Goal: Use online tool/utility: Utilize a website feature to perform a specific function

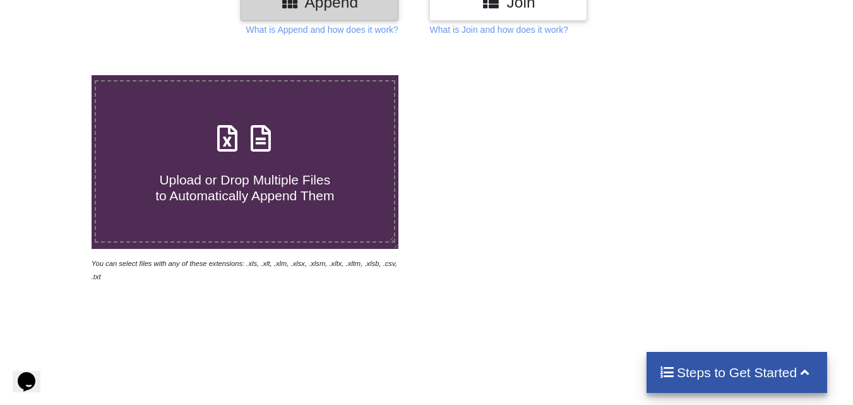
scroll to position [189, 0]
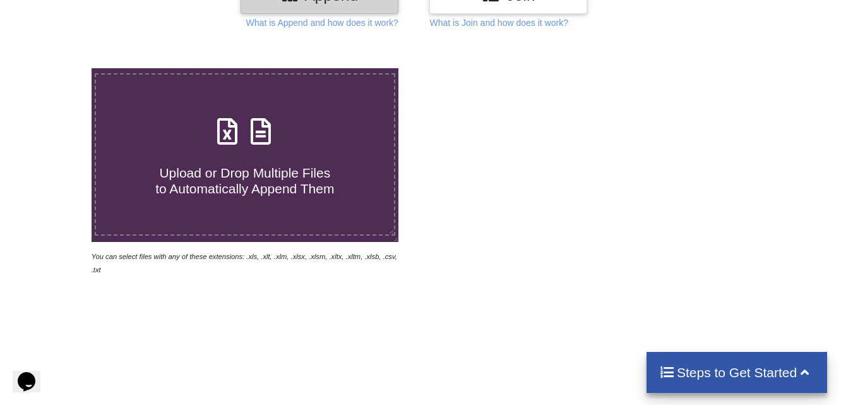
click at [237, 178] on span "Upload or Drop Multiple Files to Automatically Append Them" at bounding box center [244, 180] width 179 height 30
click at [57, 68] on input "Upload or Drop Multiple Files to Automatically Append Them" at bounding box center [57, 68] width 0 height 0
type input "C:\fakepath\lateentry 14.xls"
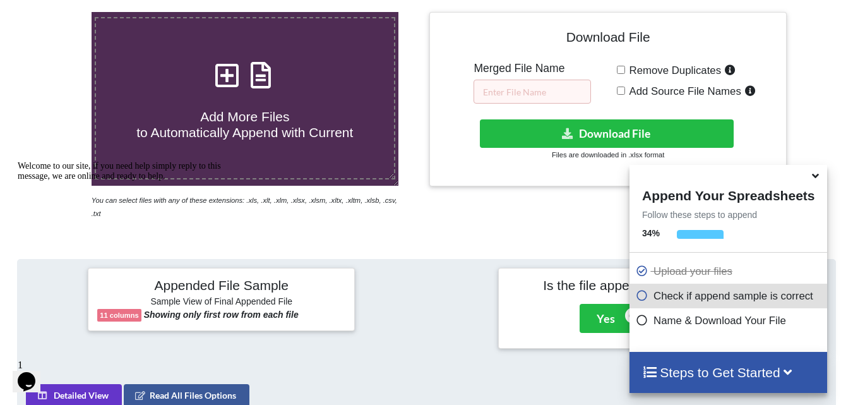
scroll to position [239, 0]
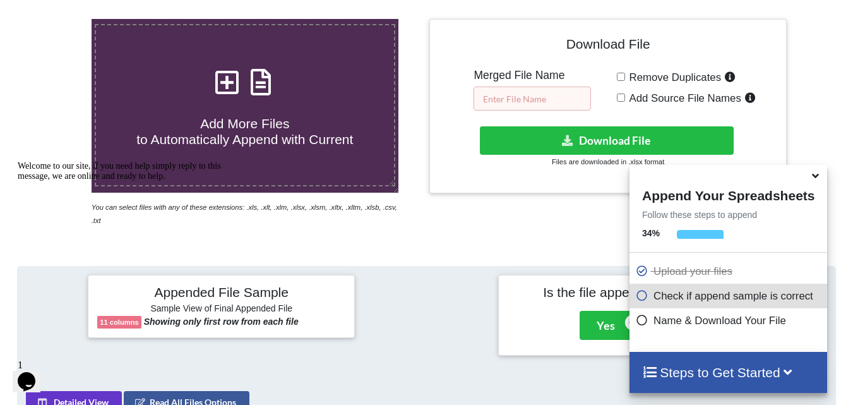
click at [526, 101] on input "text" at bounding box center [531, 98] width 117 height 24
type input "july"
click at [822, 179] on span at bounding box center [816, 176] width 15 height 13
click at [818, 179] on icon at bounding box center [815, 173] width 13 height 11
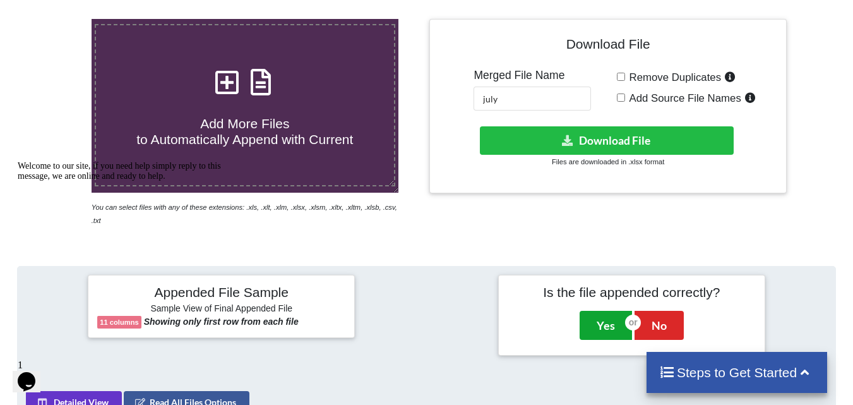
click at [611, 311] on button "Yes" at bounding box center [605, 325] width 52 height 29
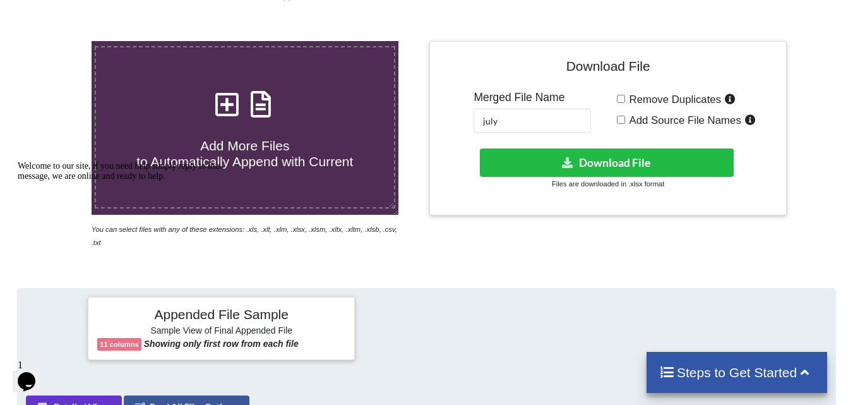
scroll to position [0, 0]
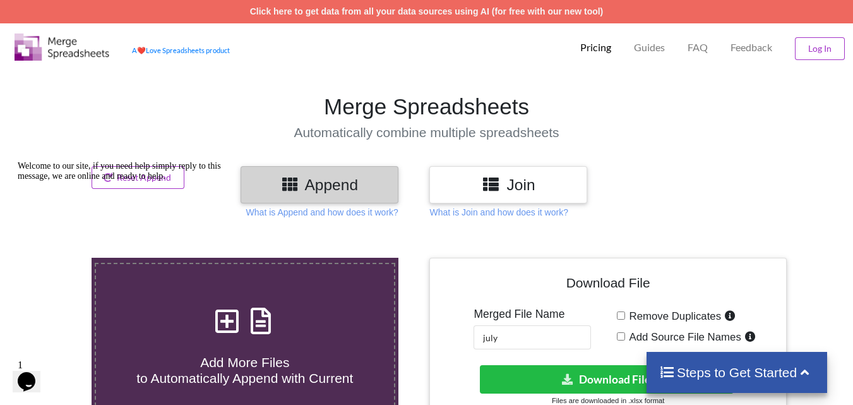
click at [805, 372] on icon at bounding box center [805, 370] width 16 height 13
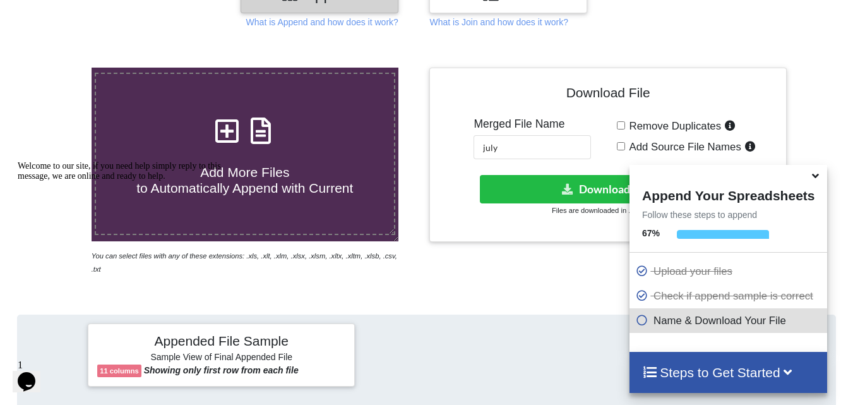
scroll to position [189, 0]
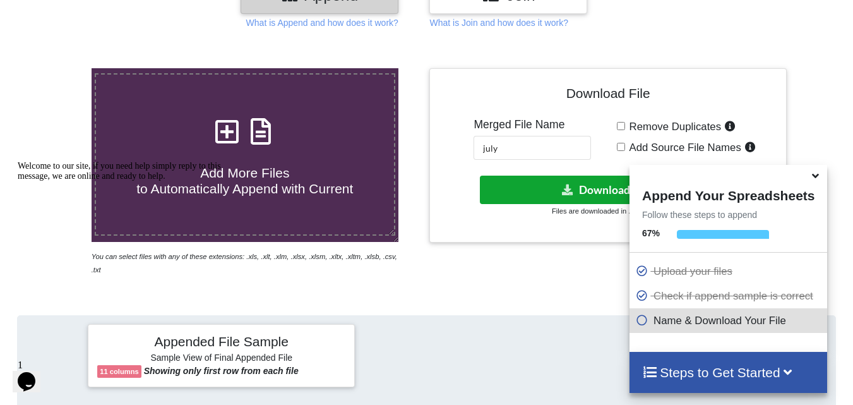
click at [521, 184] on button "Download File" at bounding box center [607, 189] width 254 height 28
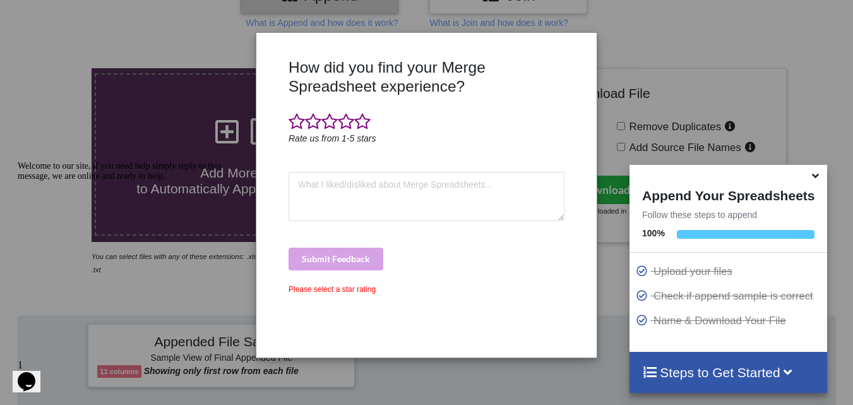
click at [818, 179] on icon at bounding box center [815, 173] width 13 height 11
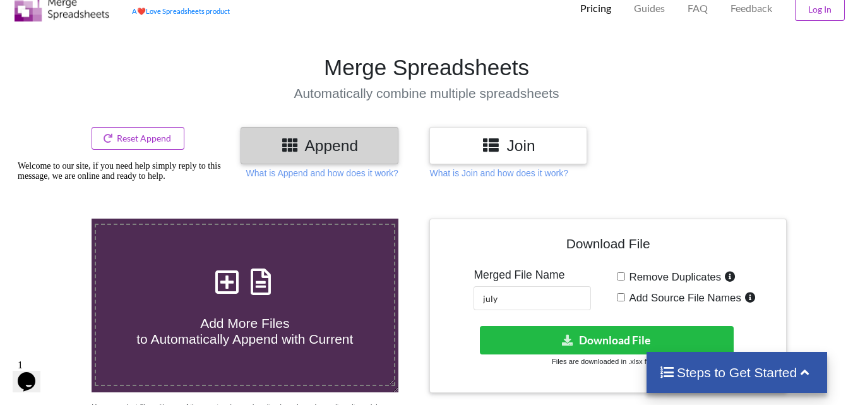
scroll to position [0, 0]
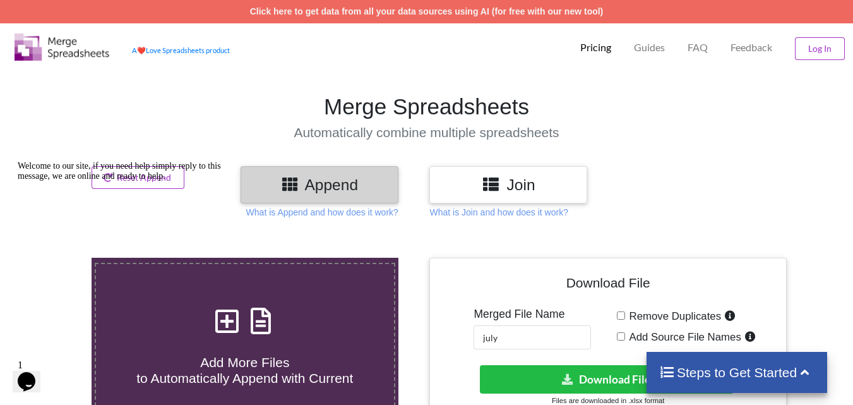
click at [155, 176] on div "Welcome to our site, if you need help simply reply to this message, we are onli…" at bounding box center [131, 171] width 227 height 20
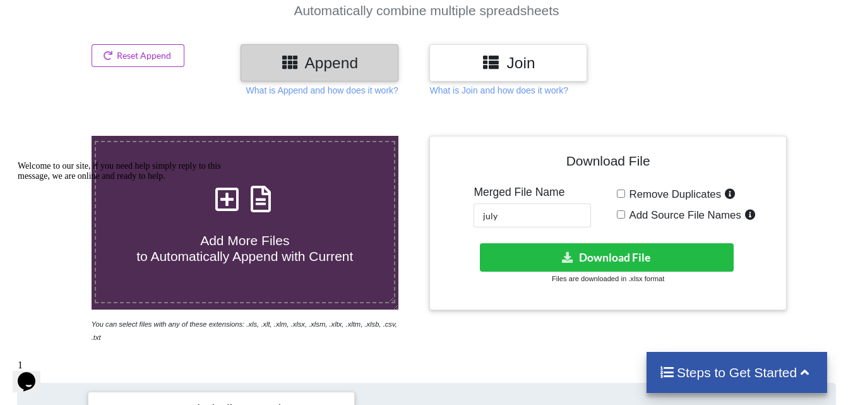
scroll to position [126, 0]
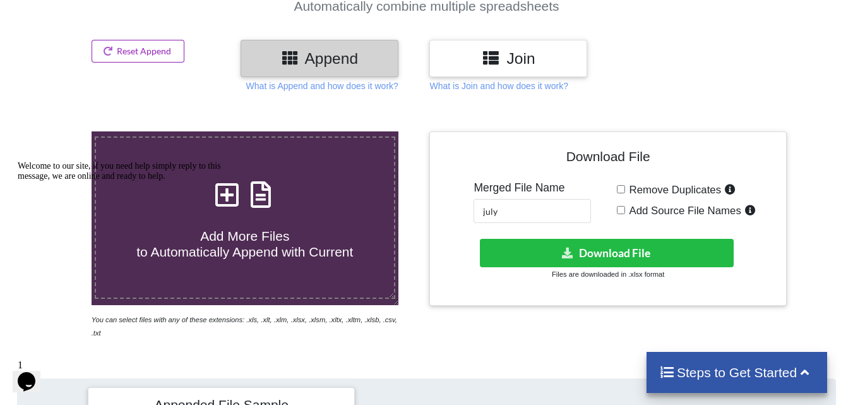
click at [160, 48] on button "Reset Append" at bounding box center [138, 51] width 93 height 23
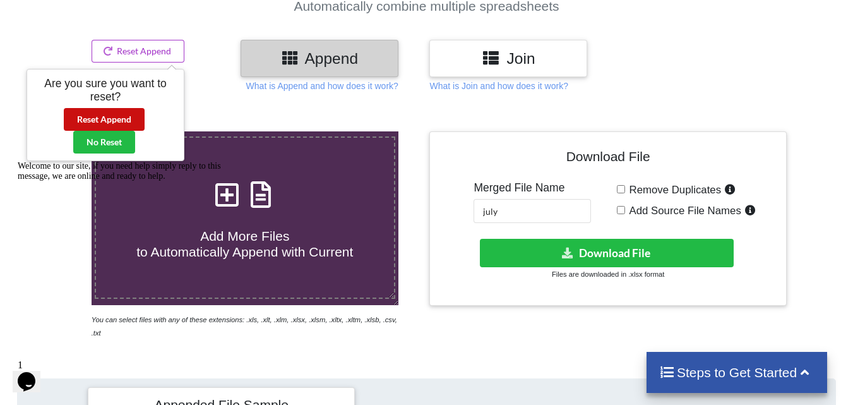
click at [116, 120] on button "Reset Append" at bounding box center [104, 119] width 81 height 23
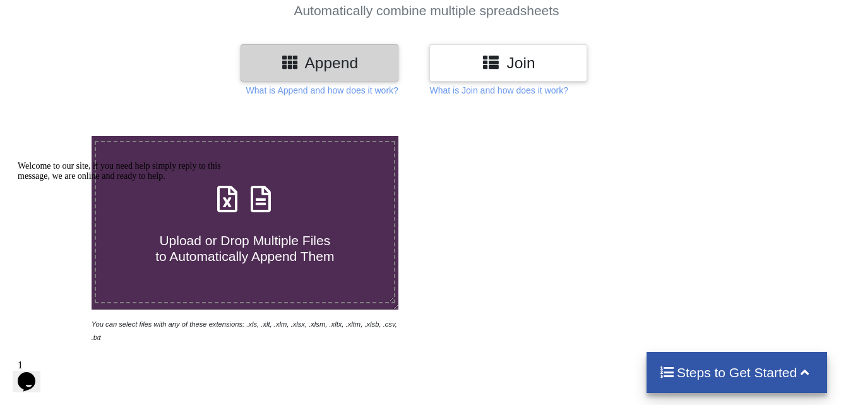
scroll to position [113, 0]
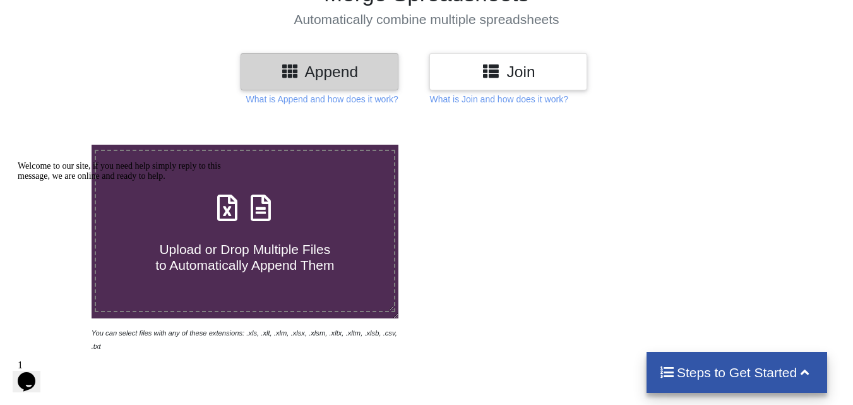
click at [341, 246] on h4 "Upload or Drop Multiple Files to Automatically Append Them" at bounding box center [245, 249] width 298 height 48
click at [57, 145] on input "Upload or Drop Multiple Files to Automatically Append Them" at bounding box center [57, 145] width 0 height 0
type input "C:\fakepath\lateentry 01.xls"
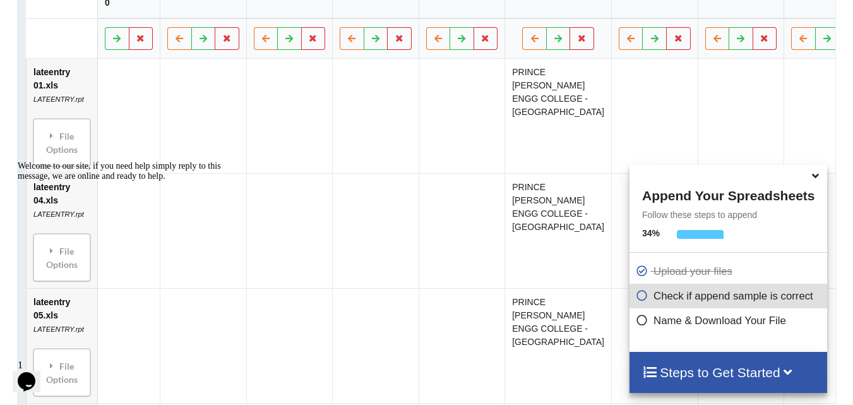
scroll to position [0, 0]
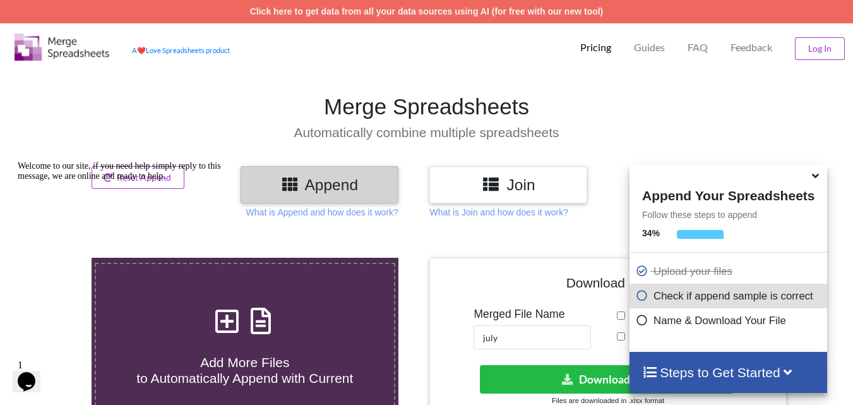
click at [816, 177] on icon at bounding box center [815, 173] width 13 height 11
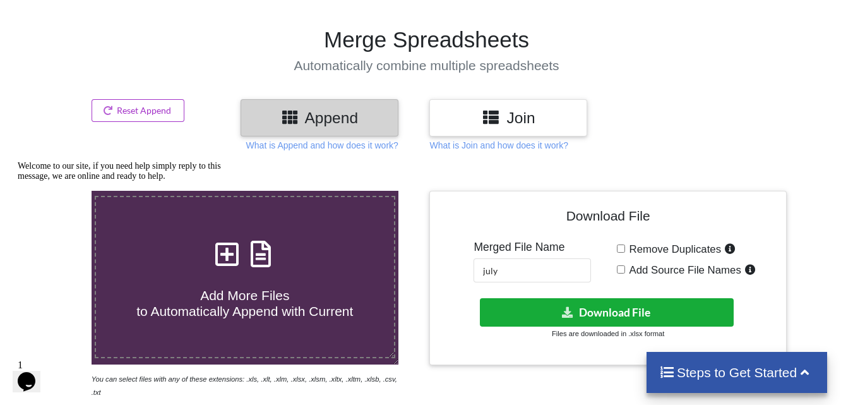
scroll to position [126, 0]
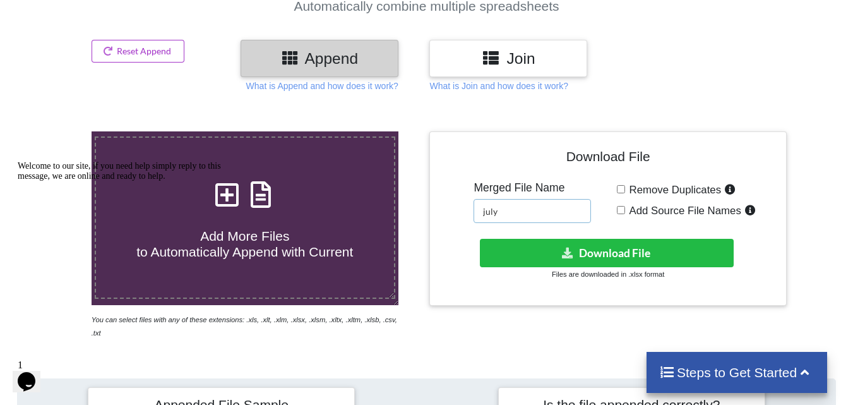
drag, startPoint x: 522, startPoint y: 213, endPoint x: 418, endPoint y: 211, distance: 103.5
click at [424, 211] on div "Add More Files to Automatically Append with Current You can select files with a…" at bounding box center [427, 235] width 872 height 208
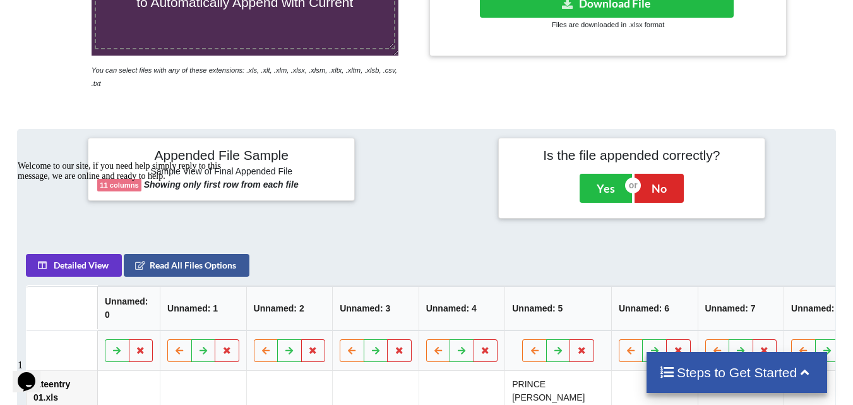
scroll to position [379, 0]
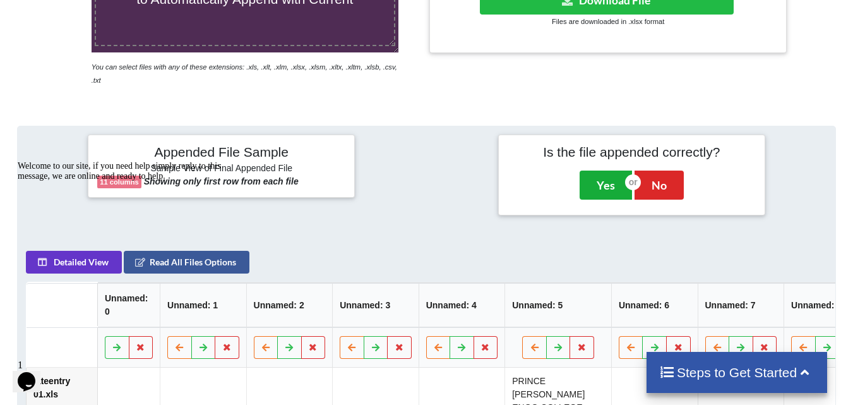
type input "AUGUST"
click at [601, 177] on button "Yes" at bounding box center [605, 184] width 52 height 29
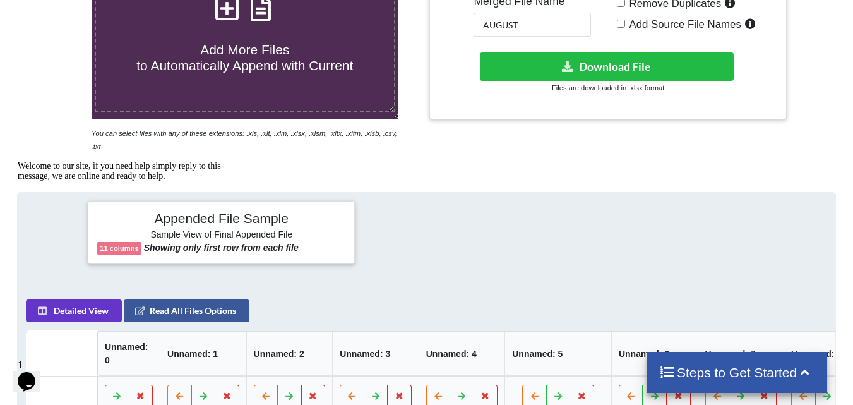
scroll to position [258, 0]
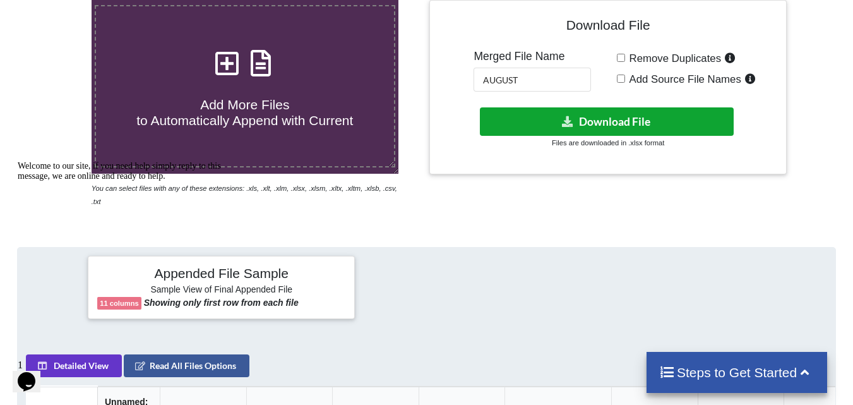
click at [636, 122] on button "Download File" at bounding box center [607, 121] width 254 height 28
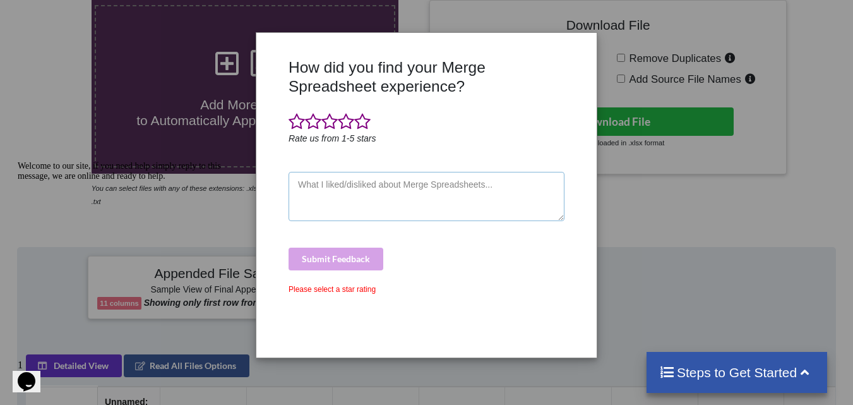
click at [371, 198] on textarea at bounding box center [426, 196] width 276 height 49
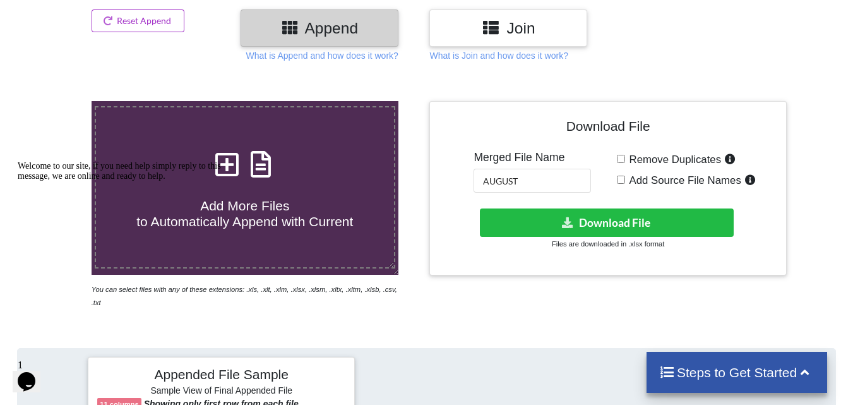
scroll to position [131, 0]
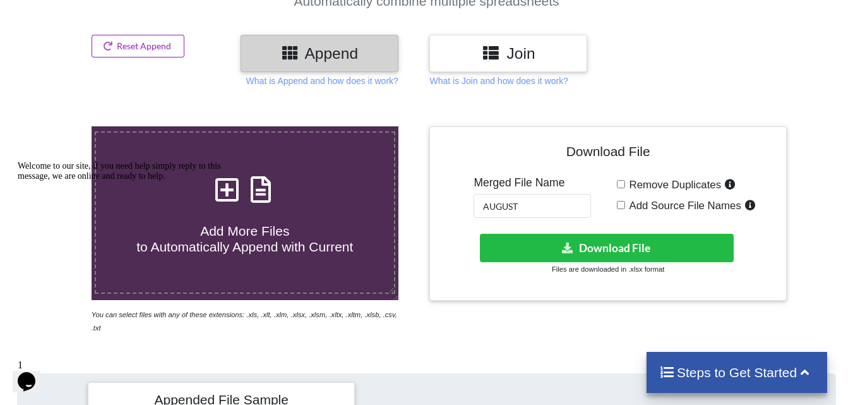
click at [139, 47] on button "Reset Append" at bounding box center [138, 46] width 93 height 23
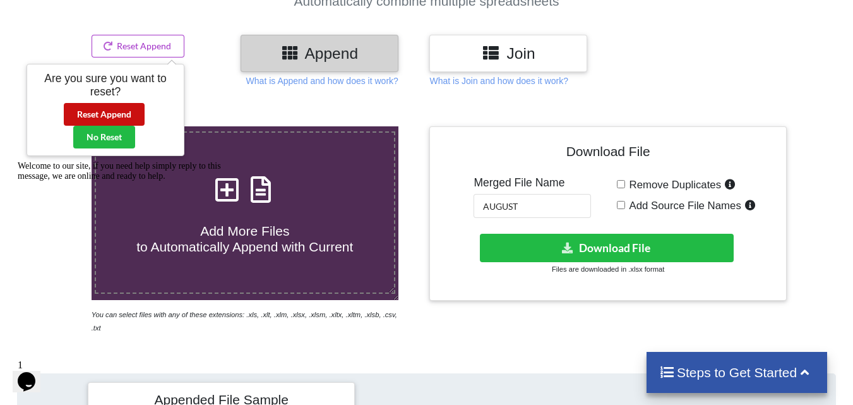
click at [110, 116] on button "Reset Append" at bounding box center [104, 114] width 81 height 23
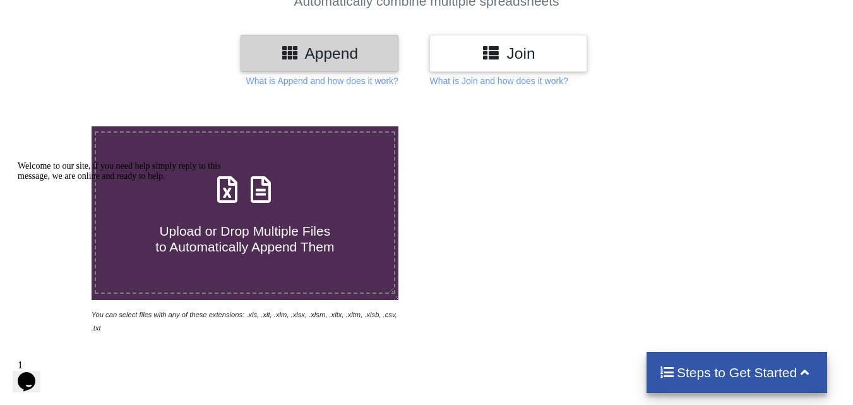
click at [277, 237] on span "Upload or Drop Multiple Files to Automatically Append Them" at bounding box center [244, 238] width 179 height 30
click at [57, 126] on input "Upload or Drop Multiple Files to Automatically Append Them" at bounding box center [57, 126] width 0 height 0
type input "C:\fakepath\lateentry 1.xls"
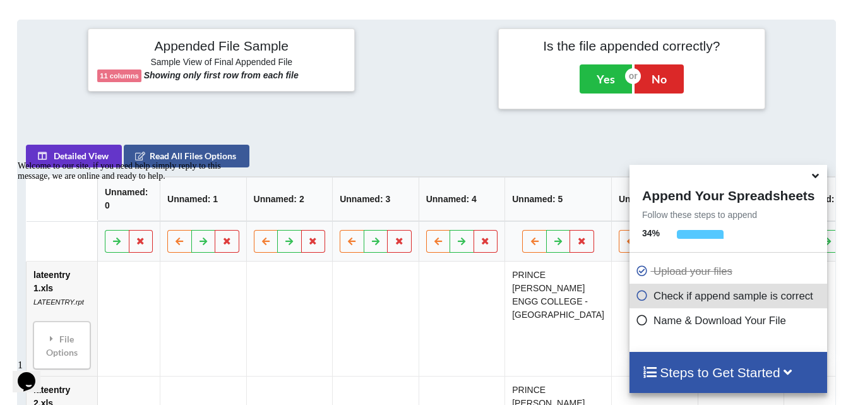
scroll to position [464, 0]
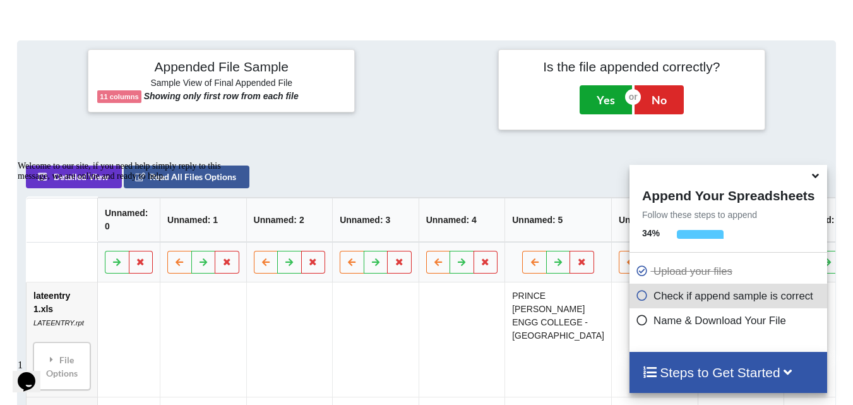
click at [597, 85] on button "Yes" at bounding box center [605, 99] width 52 height 29
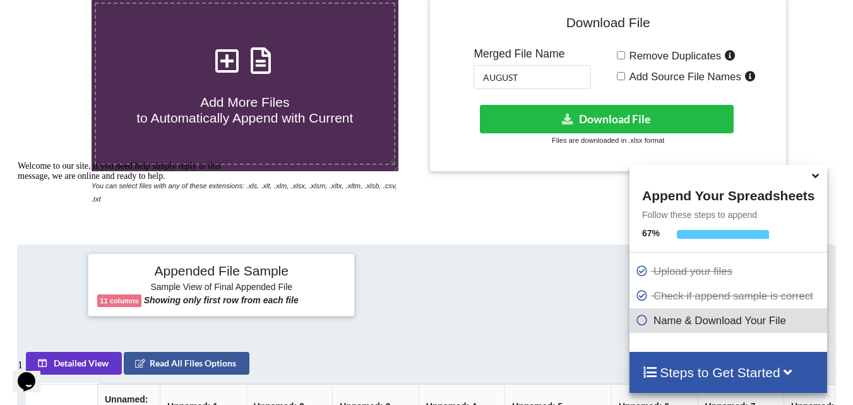
scroll to position [258, 0]
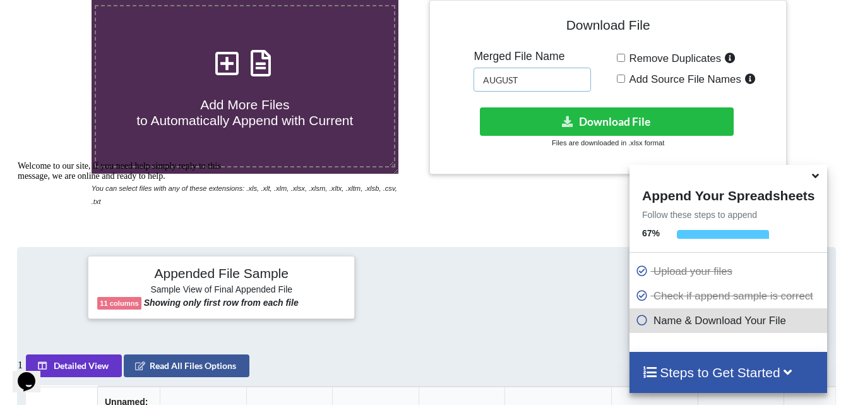
click at [539, 80] on input "AUGUST" at bounding box center [531, 80] width 117 height 24
drag, startPoint x: 433, startPoint y: 83, endPoint x: 424, endPoint y: 80, distance: 9.2
click at [424, 80] on div "Add More Files to Automatically Append with Current You can select files with a…" at bounding box center [427, 104] width 872 height 208
type input "SEP"
click at [814, 178] on icon at bounding box center [815, 173] width 13 height 11
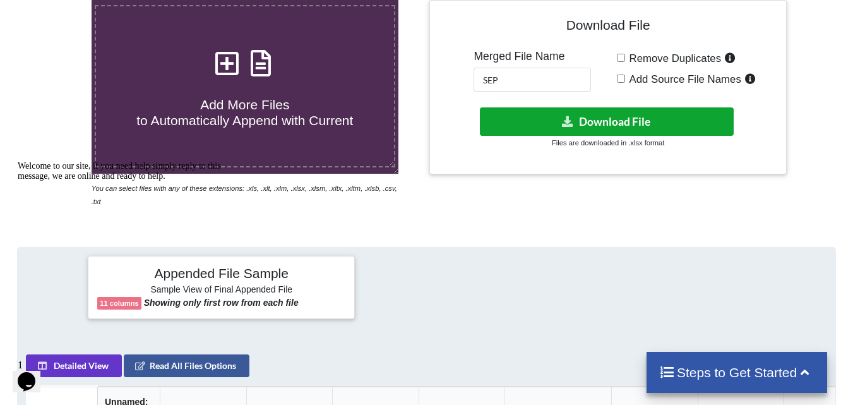
click at [606, 126] on button "Download File" at bounding box center [607, 121] width 254 height 28
